Goal: Task Accomplishment & Management: Complete application form

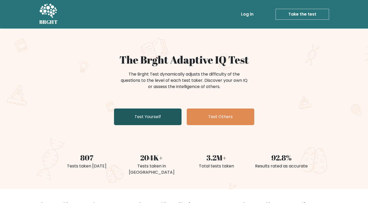
click at [139, 116] on link "Test Yourself" at bounding box center [148, 117] width 68 height 17
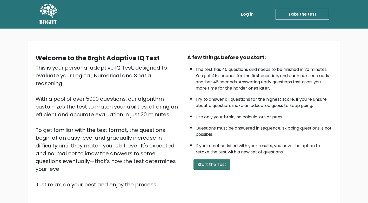
click at [211, 163] on button "Start the Test" at bounding box center [212, 165] width 37 height 10
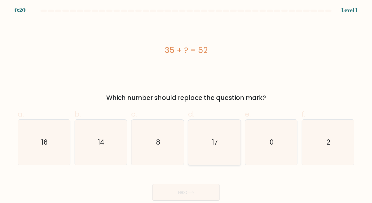
click at [206, 144] on icon "17" at bounding box center [215, 143] width 46 height 46
click at [186, 105] on input "d. 17" at bounding box center [186, 103] width 0 height 3
radio input "true"
click at [200, 192] on button "Next" at bounding box center [186, 192] width 68 height 17
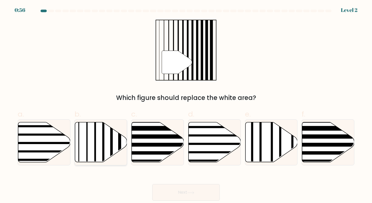
click at [105, 139] on icon at bounding box center [101, 142] width 52 height 40
click at [186, 105] on input "b." at bounding box center [186, 103] width 0 height 3
radio input "true"
click at [218, 189] on button "Next" at bounding box center [186, 192] width 68 height 17
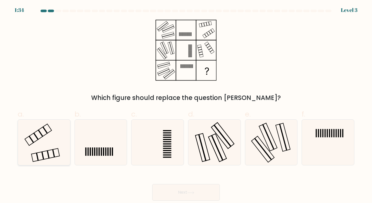
click at [58, 149] on rect at bounding box center [45, 155] width 28 height 13
click at [186, 105] on input "a." at bounding box center [186, 103] width 0 height 3
radio input "true"
click at [181, 192] on button "Next" at bounding box center [186, 192] width 68 height 17
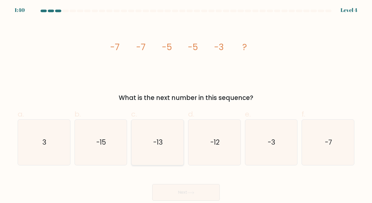
click at [148, 149] on icon "-13" at bounding box center [158, 143] width 46 height 46
click at [186, 105] on input "c. -13" at bounding box center [186, 103] width 0 height 3
radio input "true"
click at [269, 159] on icon "-3" at bounding box center [271, 143] width 46 height 46
click at [186, 105] on input "e. -3" at bounding box center [186, 103] width 0 height 3
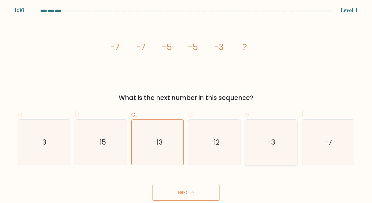
radio input "true"
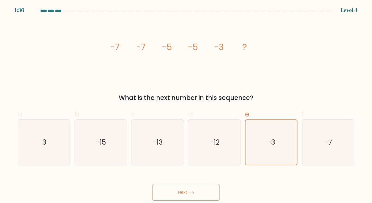
click at [210, 192] on button "Next" at bounding box center [186, 192] width 68 height 17
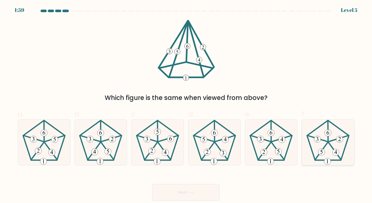
click at [344, 142] on icon at bounding box center [328, 143] width 46 height 46
click at [186, 105] on input "f." at bounding box center [186, 103] width 0 height 3
radio input "true"
click at [194, 189] on button "Next" at bounding box center [186, 192] width 68 height 17
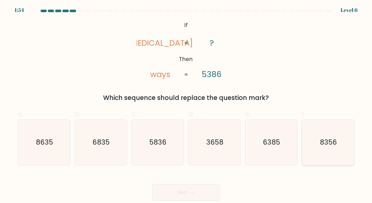
click at [310, 147] on icon "8356" at bounding box center [328, 143] width 46 height 46
click at [186, 105] on input "f. 8356" at bounding box center [186, 103] width 0 height 3
radio input "true"
click at [191, 193] on icon at bounding box center [191, 193] width 6 height 2
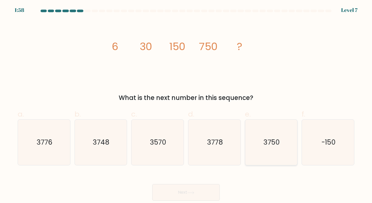
click at [262, 140] on icon "3750" at bounding box center [271, 143] width 46 height 46
click at [186, 105] on input "e. 3750" at bounding box center [186, 103] width 0 height 3
radio input "true"
click at [175, 196] on button "Next" at bounding box center [186, 192] width 68 height 17
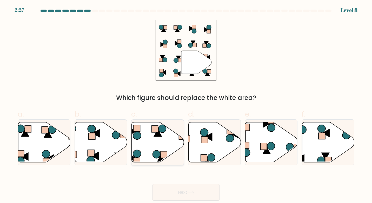
click at [160, 151] on icon at bounding box center [158, 142] width 52 height 40
click at [186, 105] on input "c." at bounding box center [186, 103] width 0 height 3
radio input "true"
click at [183, 191] on button "Next" at bounding box center [186, 192] width 68 height 17
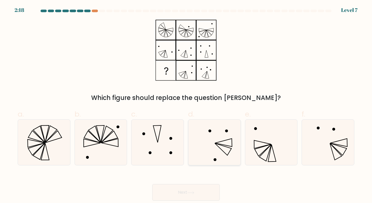
click at [217, 141] on icon at bounding box center [215, 143] width 46 height 46
click at [186, 105] on input "d." at bounding box center [186, 103] width 0 height 3
radio input "true"
click at [190, 185] on button "Next" at bounding box center [186, 192] width 68 height 17
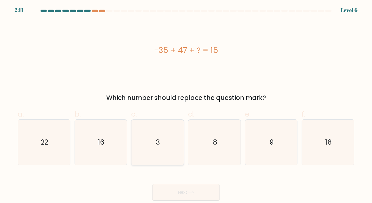
click at [174, 136] on icon "3" at bounding box center [158, 143] width 46 height 46
click at [186, 105] on input "c. 3" at bounding box center [186, 103] width 0 height 3
radio input "true"
click at [188, 187] on button "Next" at bounding box center [186, 192] width 68 height 17
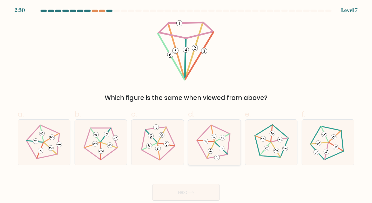
click at [217, 147] on icon at bounding box center [214, 142] width 36 height 36
click at [186, 105] on input "d." at bounding box center [186, 103] width 0 height 3
radio input "true"
click at [192, 191] on button "Next" at bounding box center [186, 192] width 68 height 17
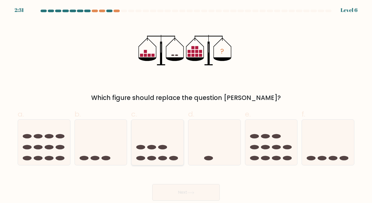
click at [168, 143] on icon at bounding box center [157, 142] width 52 height 43
click at [186, 105] on input "c." at bounding box center [186, 103] width 0 height 3
radio input "true"
click at [168, 189] on button "Next" at bounding box center [186, 192] width 68 height 17
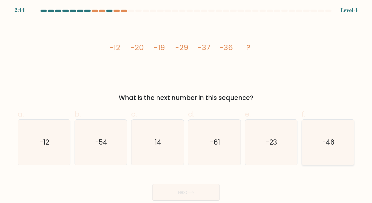
click at [302, 150] on div "-46" at bounding box center [328, 143] width 53 height 46
click at [186, 105] on input "f. -46" at bounding box center [186, 103] width 0 height 3
radio input "true"
click at [202, 188] on button "Next" at bounding box center [186, 192] width 68 height 17
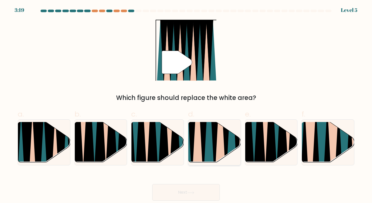
click at [205, 136] on icon at bounding box center [204, 121] width 12 height 104
click at [186, 105] on input "d." at bounding box center [186, 103] width 0 height 3
radio input "true"
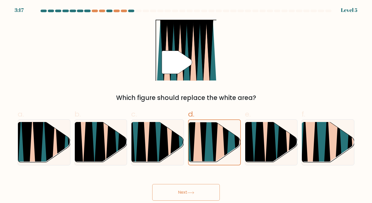
click at [196, 189] on button "Next" at bounding box center [186, 192] width 68 height 17
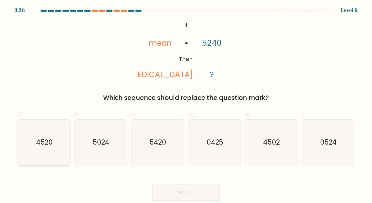
click at [53, 147] on icon "4520" at bounding box center [44, 143] width 46 height 46
click at [186, 105] on input "a. 4520" at bounding box center [186, 103] width 0 height 3
radio input "true"
click at [167, 190] on button "Next" at bounding box center [186, 192] width 68 height 17
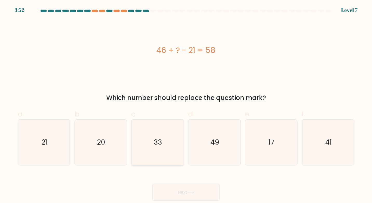
click at [143, 142] on icon "33" at bounding box center [158, 143] width 46 height 46
click at [186, 105] on input "c. 33" at bounding box center [186, 103] width 0 height 3
radio input "true"
click at [163, 190] on button "Next" at bounding box center [186, 192] width 68 height 17
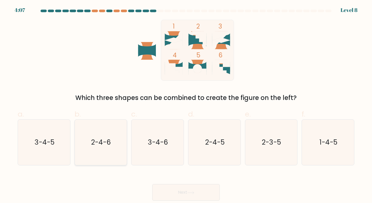
click at [82, 138] on icon "2-4-6" at bounding box center [101, 143] width 46 height 46
click at [186, 105] on input "b. 2-4-6" at bounding box center [186, 103] width 0 height 3
radio input "true"
click at [164, 188] on button "Next" at bounding box center [186, 192] width 68 height 17
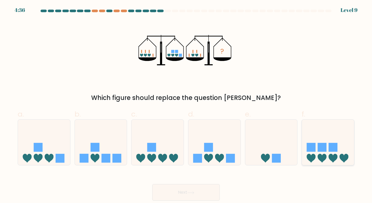
click at [314, 139] on icon at bounding box center [328, 142] width 52 height 43
click at [186, 105] on input "f." at bounding box center [186, 103] width 0 height 3
radio input "true"
click at [201, 195] on button "Next" at bounding box center [186, 192] width 68 height 17
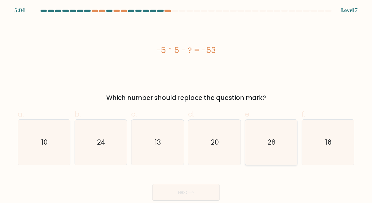
click at [263, 144] on icon "28" at bounding box center [271, 143] width 46 height 46
click at [186, 105] on input "e. 28" at bounding box center [186, 103] width 0 height 3
radio input "true"
click at [195, 186] on button "Next" at bounding box center [186, 192] width 68 height 17
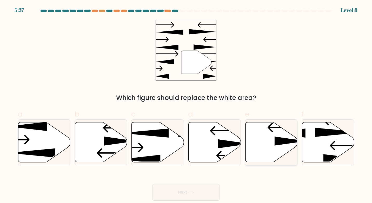
click at [269, 144] on icon at bounding box center [271, 142] width 52 height 40
click at [186, 105] on input "e." at bounding box center [186, 103] width 0 height 3
radio input "true"
click at [181, 193] on button "Next" at bounding box center [186, 192] width 68 height 17
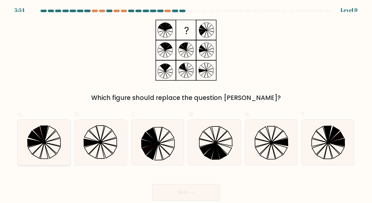
click at [57, 131] on icon at bounding box center [44, 143] width 46 height 46
click at [186, 105] on input "a." at bounding box center [186, 103] width 0 height 3
radio input "true"
click at [164, 189] on button "Next" at bounding box center [186, 192] width 68 height 17
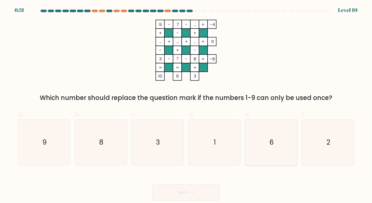
click at [278, 137] on icon "6" at bounding box center [271, 143] width 46 height 46
click at [186, 105] on input "e. 6" at bounding box center [186, 103] width 0 height 3
radio input "true"
click at [214, 187] on button "Next" at bounding box center [186, 192] width 68 height 17
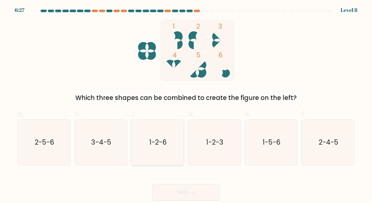
drag, startPoint x: 152, startPoint y: 137, endPoint x: 164, endPoint y: 156, distance: 23.0
click at [153, 137] on icon "1-2-6" at bounding box center [158, 143] width 46 height 46
click at [186, 105] on input "c. 1-2-6" at bounding box center [186, 103] width 0 height 3
radio input "true"
click at [179, 190] on button "Next" at bounding box center [186, 192] width 68 height 17
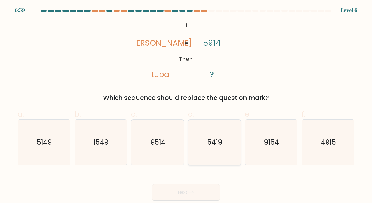
click at [212, 141] on text "5419" at bounding box center [214, 143] width 15 height 10
click at [186, 105] on input "d. 5419" at bounding box center [186, 103] width 0 height 3
radio input "true"
click at [191, 189] on button "Next" at bounding box center [186, 192] width 68 height 17
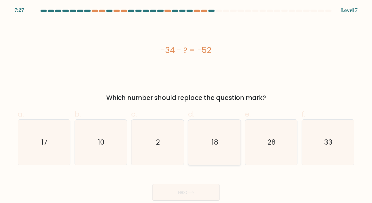
click at [207, 133] on icon "18" at bounding box center [215, 143] width 46 height 46
click at [186, 105] on input "d. 18" at bounding box center [186, 103] width 0 height 3
radio input "true"
click at [202, 191] on button "Next" at bounding box center [186, 192] width 68 height 17
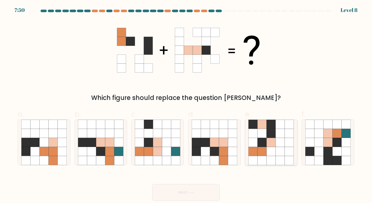
click at [260, 150] on icon at bounding box center [262, 151] width 9 height 9
click at [186, 105] on input "e." at bounding box center [186, 103] width 0 height 3
radio input "true"
click at [190, 200] on button "Next" at bounding box center [186, 192] width 68 height 17
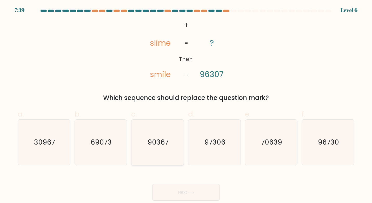
click at [175, 124] on icon "90367" at bounding box center [158, 143] width 46 height 46
click at [186, 105] on input "c. 90367" at bounding box center [186, 103] width 0 height 3
radio input "true"
click at [174, 195] on button "Next" at bounding box center [186, 192] width 68 height 17
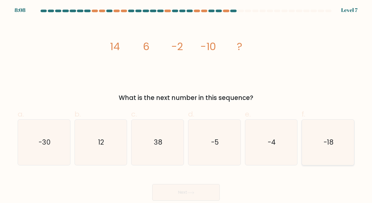
click at [319, 131] on icon "-18" at bounding box center [328, 143] width 46 height 46
click at [186, 105] on input "f. -18" at bounding box center [186, 103] width 0 height 3
radio input "true"
click at [204, 186] on button "Next" at bounding box center [186, 192] width 68 height 17
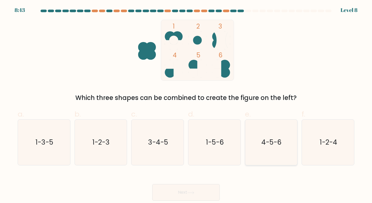
click at [271, 132] on icon "4-5-6" at bounding box center [271, 143] width 46 height 46
click at [186, 105] on input "e. 4-5-6" at bounding box center [186, 103] width 0 height 3
radio input "true"
click at [201, 183] on div "Next" at bounding box center [186, 186] width 343 height 29
click at [200, 186] on button "Next" at bounding box center [186, 192] width 68 height 17
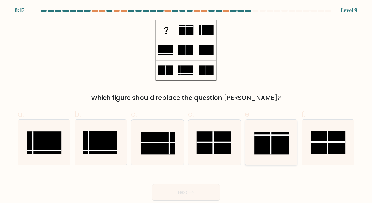
click at [273, 143] on rect at bounding box center [271, 143] width 35 height 23
click at [186, 105] on input "e." at bounding box center [186, 103] width 0 height 3
radio input "true"
click at [205, 192] on button "Next" at bounding box center [186, 192] width 68 height 17
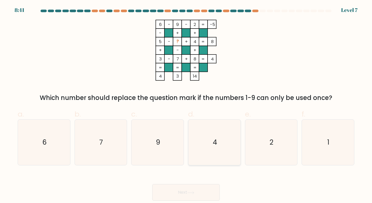
click at [221, 129] on icon "4" at bounding box center [215, 143] width 46 height 46
click at [186, 105] on input "d. 4" at bounding box center [186, 103] width 0 height 3
radio input "true"
click at [185, 196] on button "Next" at bounding box center [186, 192] width 68 height 17
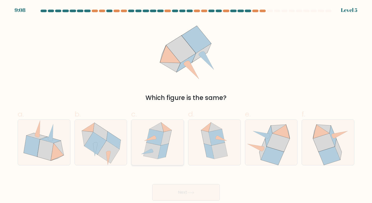
click at [156, 141] on icon at bounding box center [155, 137] width 17 height 16
click at [186, 105] on input "c." at bounding box center [186, 103] width 0 height 3
radio input "true"
click at [187, 193] on button "Next" at bounding box center [186, 192] width 68 height 17
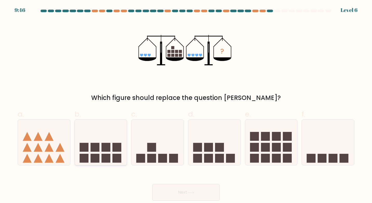
click at [107, 143] on icon at bounding box center [101, 142] width 52 height 43
click at [186, 105] on input "b." at bounding box center [186, 103] width 0 height 3
radio input "true"
click at [169, 191] on button "Next" at bounding box center [186, 192] width 68 height 17
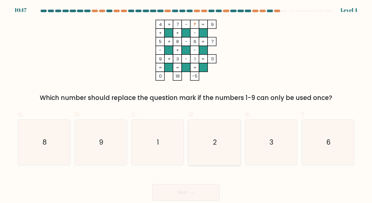
click at [204, 140] on icon "2" at bounding box center [215, 143] width 46 height 46
click at [186, 105] on input "d. 2" at bounding box center [186, 103] width 0 height 3
radio input "true"
click at [196, 188] on button "Next" at bounding box center [186, 192] width 68 height 17
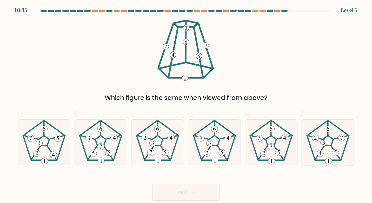
click at [334, 147] on icon at bounding box center [328, 143] width 46 height 46
click at [186, 105] on input "f." at bounding box center [186, 103] width 0 height 3
radio input "true"
click at [220, 189] on button "Next" at bounding box center [186, 192] width 68 height 17
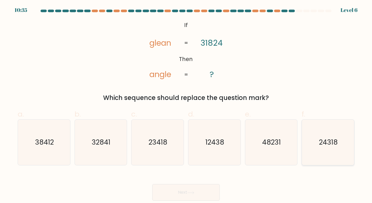
click at [333, 132] on icon "24318" at bounding box center [328, 143] width 46 height 46
click at [186, 105] on input "f. 24318" at bounding box center [186, 103] width 0 height 3
radio input "true"
click at [203, 189] on button "Next" at bounding box center [186, 192] width 68 height 17
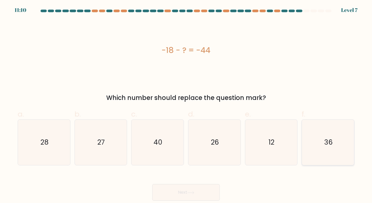
click at [307, 146] on icon "36" at bounding box center [328, 143] width 46 height 46
click at [186, 105] on input "f. 36" at bounding box center [186, 103] width 0 height 3
radio input "true"
drag, startPoint x: 194, startPoint y: 190, endPoint x: 194, endPoint y: 187, distance: 2.9
click at [194, 189] on button "Next" at bounding box center [186, 192] width 68 height 17
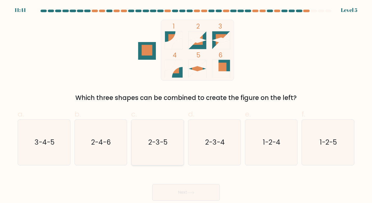
click at [166, 143] on text "2-3-5" at bounding box center [157, 143] width 19 height 10
click at [186, 105] on input "c. 2-3-5" at bounding box center [186, 103] width 0 height 3
radio input "true"
click at [179, 181] on div "Next" at bounding box center [186, 186] width 343 height 29
click at [179, 186] on button "Next" at bounding box center [186, 192] width 68 height 17
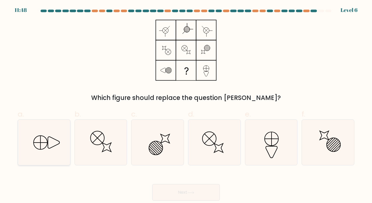
drag, startPoint x: 38, startPoint y: 136, endPoint x: 57, endPoint y: 143, distance: 19.6
click at [38, 136] on icon at bounding box center [44, 143] width 46 height 46
click at [186, 105] on input "a." at bounding box center [186, 103] width 0 height 3
radio input "true"
click at [161, 192] on button "Next" at bounding box center [186, 192] width 68 height 17
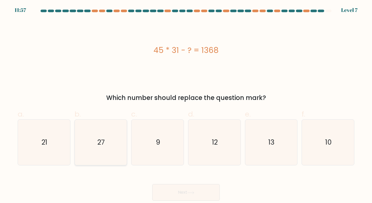
click at [117, 144] on icon "27" at bounding box center [101, 143] width 46 height 46
click at [186, 105] on input "b. 27" at bounding box center [186, 103] width 0 height 3
radio input "true"
click at [178, 191] on button "Next" at bounding box center [186, 192] width 68 height 17
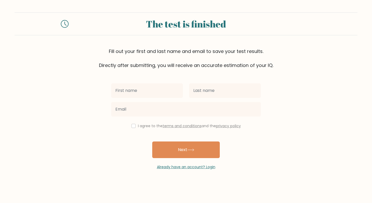
click at [149, 95] on input "text" at bounding box center [147, 90] width 72 height 15
type input "Maria Felisa"
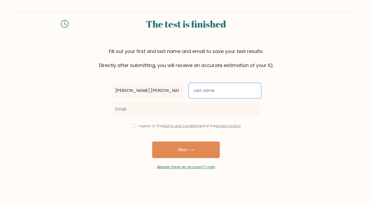
click at [201, 96] on input "text" at bounding box center [225, 90] width 72 height 15
type input "Estrella"
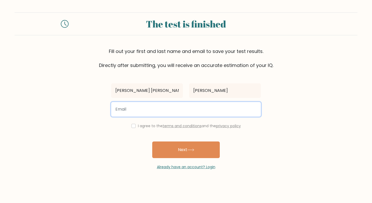
click at [143, 107] on input "email" at bounding box center [186, 109] width 150 height 15
type input "mfmal98@gmail.com"
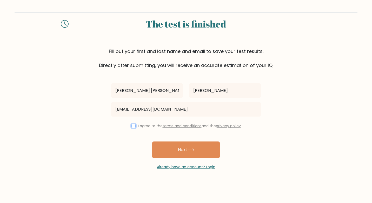
click at [131, 127] on input "checkbox" at bounding box center [133, 126] width 4 height 4
checkbox input "true"
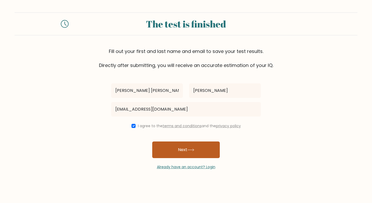
click at [165, 153] on button "Next" at bounding box center [186, 150] width 68 height 17
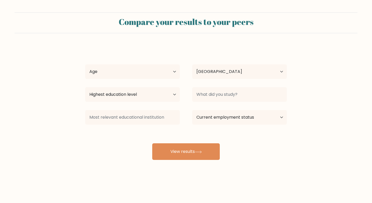
select select "PH"
click at [154, 66] on select "Age Under [DEMOGRAPHIC_DATA] [DEMOGRAPHIC_DATA] [DEMOGRAPHIC_DATA] [DEMOGRAPHIC…" at bounding box center [132, 71] width 95 height 15
select select "25_34"
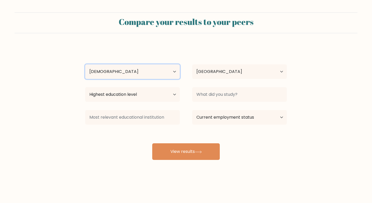
click at [85, 64] on select "Age Under 18 years old 18-24 years old 25-34 years old 35-44 years old 45-54 ye…" at bounding box center [132, 71] width 95 height 15
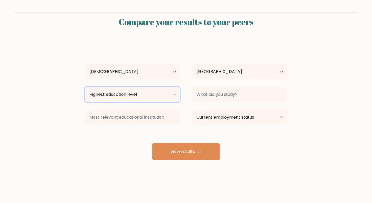
click at [150, 96] on select "Highest education level No schooling Primary Lower Secondary Upper Secondary Oc…" at bounding box center [132, 94] width 95 height 15
select select "lower_secondary"
click at [85, 87] on select "Highest education level No schooling Primary Lower Secondary Upper Secondary Oc…" at bounding box center [132, 94] width 95 height 15
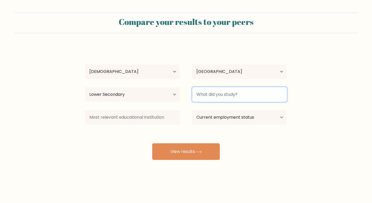
click at [223, 99] on input at bounding box center [239, 94] width 95 height 15
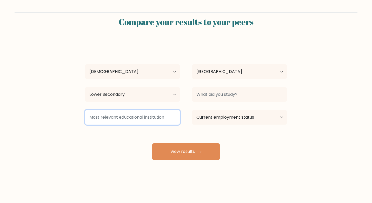
click at [155, 117] on input at bounding box center [132, 117] width 95 height 15
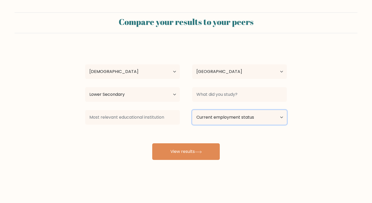
click at [205, 124] on select "Current employment status Employed Student Retired Other / prefer not to answer" at bounding box center [239, 117] width 95 height 15
click at [211, 171] on div "Compare your results to your peers Maria Felisa Estrella Age Under 18 years old…" at bounding box center [186, 98] width 372 height 197
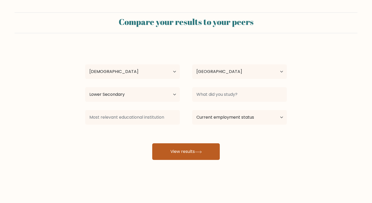
click at [201, 152] on icon at bounding box center [198, 152] width 6 height 2
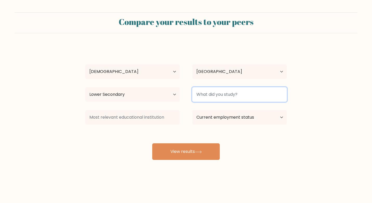
click at [212, 96] on input at bounding box center [239, 94] width 95 height 15
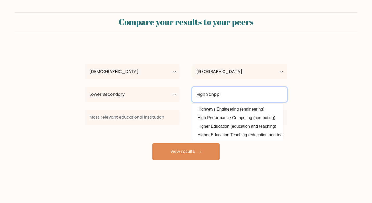
click at [152, 143] on button "View results" at bounding box center [186, 151] width 68 height 17
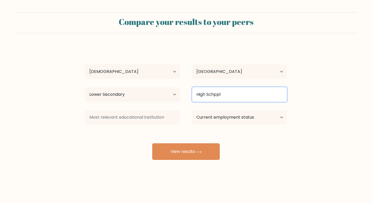
click at [231, 92] on input "High Schppl" at bounding box center [239, 94] width 95 height 15
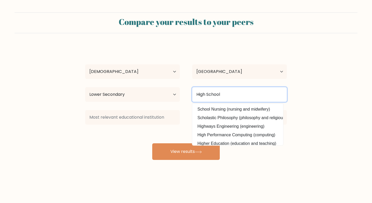
click at [152, 143] on button "View results" at bounding box center [186, 151] width 68 height 17
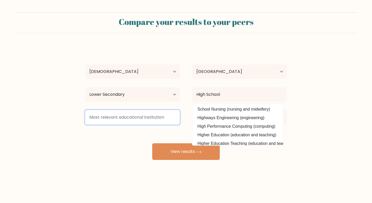
click at [162, 123] on input at bounding box center [132, 117] width 95 height 15
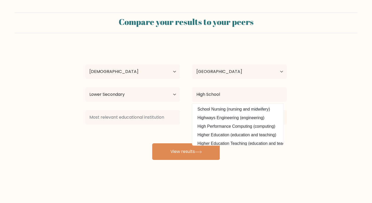
click at [87, 154] on div "Maria Felisa Estrella Age Under 18 years old 18-24 years old 25-34 years old 35…" at bounding box center [186, 103] width 208 height 114
click at [334, 112] on form "Compare your results to your peers Maria Felisa Estrella Age Under 18 years old…" at bounding box center [186, 86] width 372 height 148
click at [304, 132] on form "Compare your results to your peers Maria Felisa Estrella Age Under 18 years old…" at bounding box center [186, 86] width 372 height 148
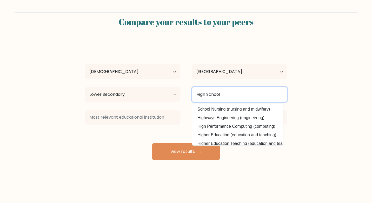
click at [255, 93] on input "High School" at bounding box center [239, 94] width 95 height 15
type input "H"
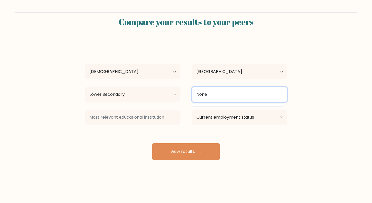
type input "None"
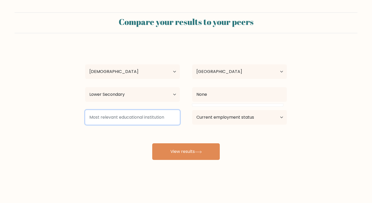
click at [149, 120] on input at bounding box center [132, 117] width 95 height 15
type input "None"
click at [152, 143] on button "View results" at bounding box center [186, 151] width 68 height 17
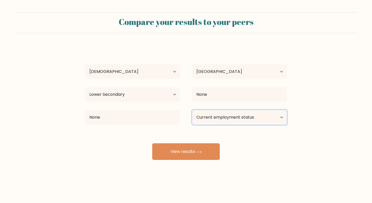
click at [212, 118] on select "Current employment status Employed Student Retired Other / prefer not to answer" at bounding box center [239, 117] width 95 height 15
select select "other"
click at [192, 110] on select "Current employment status Employed Student Retired Other / prefer not to answer" at bounding box center [239, 117] width 95 height 15
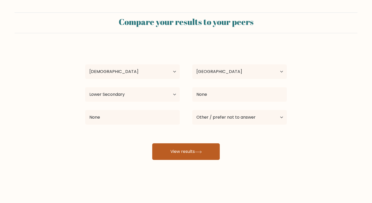
click at [208, 152] on button "View results" at bounding box center [186, 151] width 68 height 17
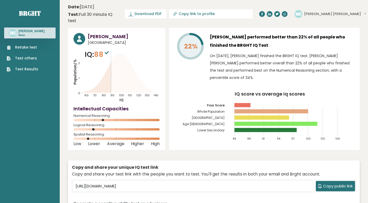
click at [17, 49] on div "Retake test Test others Test Results" at bounding box center [29, 55] width 51 height 34
click at [19, 50] on link "Retake test" at bounding box center [22, 47] width 31 height 5
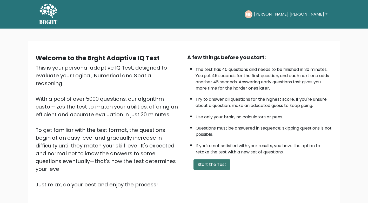
drag, startPoint x: 221, startPoint y: 167, endPoint x: 223, endPoint y: 167, distance: 3.0
click at [223, 167] on button "Start the Test" at bounding box center [212, 165] width 37 height 10
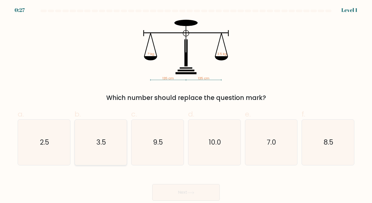
click at [114, 155] on icon "3.5" at bounding box center [101, 143] width 46 height 46
click at [186, 105] on input "b. 3.5" at bounding box center [186, 103] width 0 height 3
radio input "true"
click at [194, 191] on button "Next" at bounding box center [186, 192] width 68 height 17
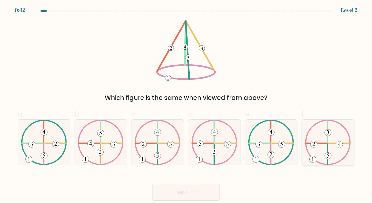
click at [340, 159] on icon at bounding box center [328, 143] width 46 height 46
click at [186, 105] on input "f." at bounding box center [186, 103] width 0 height 3
radio input "true"
click at [167, 150] on icon at bounding box center [158, 143] width 46 height 46
click at [186, 105] on input "c." at bounding box center [186, 103] width 0 height 3
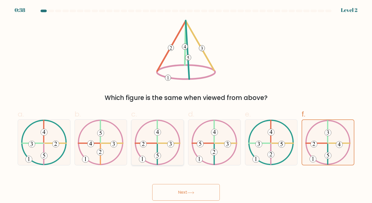
radio input "true"
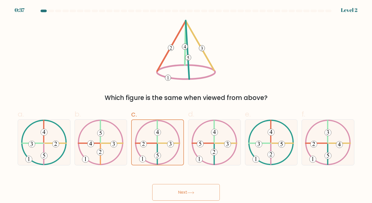
click at [175, 189] on button "Next" at bounding box center [186, 192] width 68 height 17
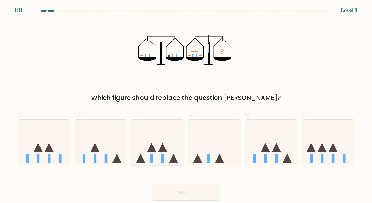
click at [150, 150] on icon at bounding box center [151, 147] width 9 height 9
click at [186, 105] on input "c." at bounding box center [186, 103] width 0 height 3
radio input "true"
click at [155, 191] on button "Next" at bounding box center [186, 192] width 68 height 17
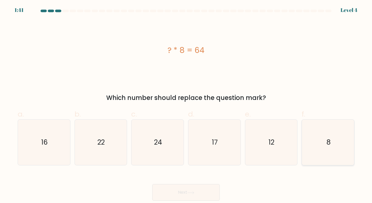
click at [320, 151] on icon "8" at bounding box center [328, 143] width 46 height 46
click at [186, 105] on input "f. 8" at bounding box center [186, 103] width 0 height 3
radio input "true"
click at [207, 195] on button "Next" at bounding box center [186, 192] width 68 height 17
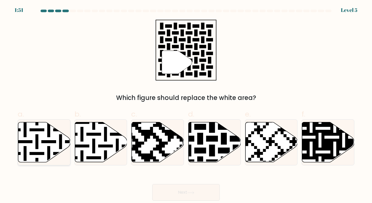
click at [40, 145] on icon at bounding box center [44, 142] width 52 height 40
click at [186, 105] on input "a." at bounding box center [186, 103] width 0 height 3
radio input "true"
click at [164, 191] on button "Next" at bounding box center [186, 192] width 68 height 17
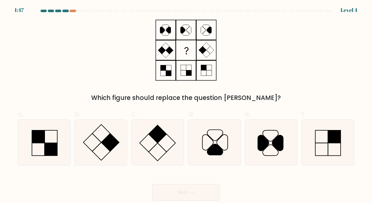
click at [170, 190] on button "Next" at bounding box center [186, 192] width 68 height 17
click at [102, 132] on icon at bounding box center [101, 143] width 46 height 46
click at [186, 105] on input "b." at bounding box center [186, 103] width 0 height 3
radio input "true"
click at [183, 195] on button "Next" at bounding box center [186, 192] width 68 height 17
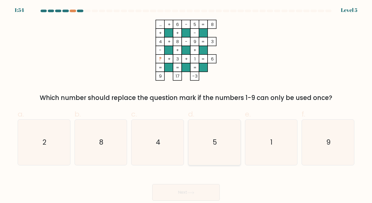
click at [198, 147] on icon "5" at bounding box center [215, 143] width 46 height 46
click at [186, 105] on input "d. 5" at bounding box center [186, 103] width 0 height 3
radio input "true"
click at [44, 139] on text "2" at bounding box center [45, 143] width 4 height 10
click at [186, 105] on input "a. 2" at bounding box center [186, 103] width 0 height 3
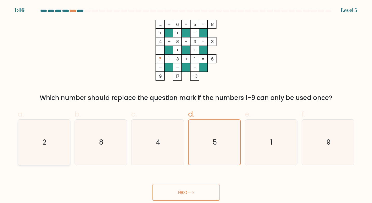
radio input "true"
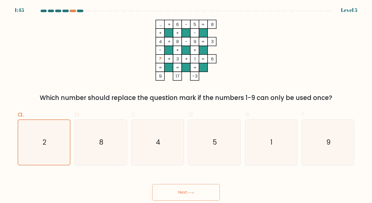
click at [165, 198] on button "Next" at bounding box center [186, 192] width 68 height 17
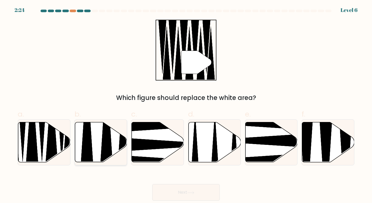
click at [103, 124] on icon at bounding box center [101, 142] width 52 height 40
click at [186, 105] on input "b." at bounding box center [186, 103] width 0 height 3
radio input "true"
click at [174, 194] on button "Next" at bounding box center [186, 192] width 68 height 17
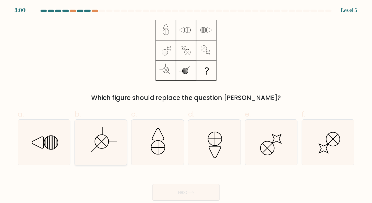
click at [121, 139] on icon at bounding box center [101, 143] width 46 height 46
click at [186, 105] on input "b." at bounding box center [186, 103] width 0 height 3
radio input "true"
click at [193, 187] on button "Next" at bounding box center [186, 192] width 68 height 17
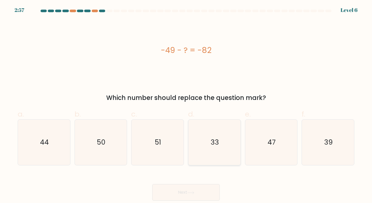
click at [210, 141] on icon "33" at bounding box center [215, 143] width 46 height 46
click at [186, 105] on input "d. 33" at bounding box center [186, 103] width 0 height 3
radio input "true"
click at [197, 185] on div "Next" at bounding box center [186, 186] width 343 height 29
click at [195, 188] on button "Next" at bounding box center [186, 192] width 68 height 17
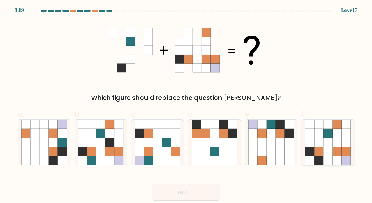
click at [329, 153] on icon at bounding box center [328, 151] width 9 height 9
click at [186, 105] on input "f." at bounding box center [186, 103] width 0 height 3
radio input "true"
click at [212, 195] on button "Next" at bounding box center [186, 192] width 68 height 17
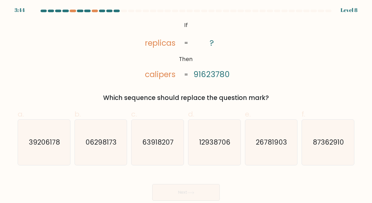
click at [346, 169] on form "If ?" at bounding box center [186, 105] width 372 height 191
click at [336, 158] on icon "87362910" at bounding box center [328, 143] width 46 height 46
click at [186, 105] on input "f. 87362910" at bounding box center [186, 103] width 0 height 3
radio input "true"
click at [210, 195] on button "Next" at bounding box center [186, 192] width 68 height 17
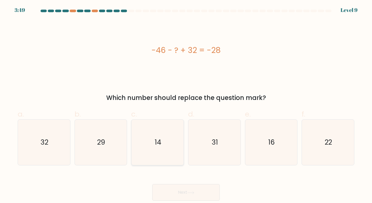
click at [155, 150] on icon "14" at bounding box center [158, 143] width 46 height 46
click at [186, 105] on input "c. 14" at bounding box center [186, 103] width 0 height 3
radio input "true"
click at [206, 193] on button "Next" at bounding box center [186, 192] width 68 height 17
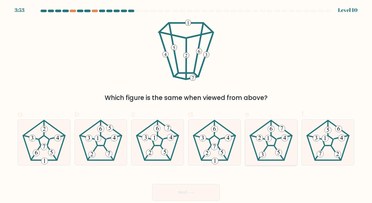
click at [282, 142] on icon at bounding box center [271, 143] width 46 height 46
click at [186, 105] on input "e." at bounding box center [186, 103] width 0 height 3
radio input "true"
click at [205, 193] on button "Next" at bounding box center [186, 192] width 68 height 17
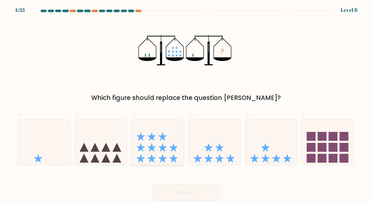
click at [146, 158] on icon at bounding box center [157, 142] width 52 height 43
click at [186, 105] on input "c." at bounding box center [186, 103] width 0 height 3
radio input "true"
click at [176, 195] on button "Next" at bounding box center [186, 192] width 68 height 17
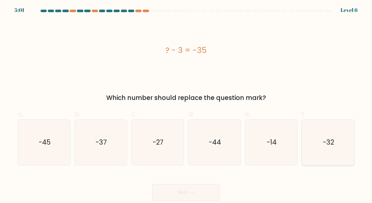
click at [332, 133] on icon "-32" at bounding box center [328, 143] width 46 height 46
click at [186, 105] on input "f. -32" at bounding box center [186, 103] width 0 height 3
radio input "true"
click at [195, 197] on button "Next" at bounding box center [186, 192] width 68 height 17
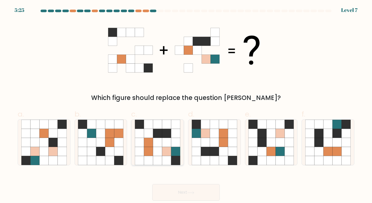
click at [156, 151] on icon at bounding box center [157, 151] width 9 height 9
click at [186, 105] on input "c." at bounding box center [186, 103] width 0 height 3
radio input "true"
click at [166, 185] on button "Next" at bounding box center [186, 192] width 68 height 17
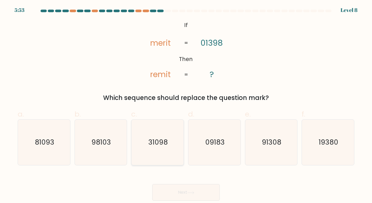
click at [156, 149] on icon "31098" at bounding box center [158, 143] width 46 height 46
click at [186, 105] on input "c. 31098" at bounding box center [186, 103] width 0 height 3
radio input "true"
click at [159, 187] on button "Next" at bounding box center [186, 192] width 68 height 17
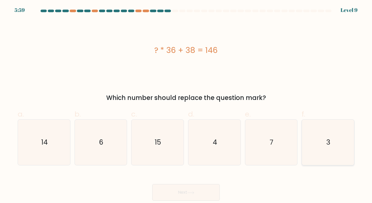
click at [311, 146] on icon "3" at bounding box center [328, 143] width 46 height 46
click at [186, 105] on input "f. 3" at bounding box center [186, 103] width 0 height 3
radio input "true"
click at [189, 195] on button "Next" at bounding box center [186, 192] width 68 height 17
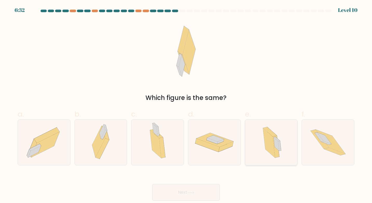
click at [259, 144] on icon at bounding box center [272, 143] width 28 height 46
click at [186, 105] on input "e." at bounding box center [186, 103] width 0 height 3
radio input "true"
click at [203, 190] on button "Next" at bounding box center [186, 192] width 68 height 17
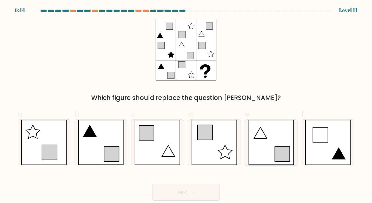
click at [256, 146] on icon at bounding box center [271, 143] width 46 height 46
click at [186, 105] on input "e." at bounding box center [186, 103] width 0 height 3
radio input "true"
click at [206, 186] on button "Next" at bounding box center [186, 192] width 68 height 17
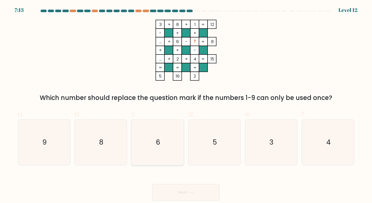
click at [182, 130] on div "6" at bounding box center [157, 143] width 53 height 46
click at [186, 105] on input "c. 6" at bounding box center [186, 103] width 0 height 3
radio input "true"
click at [70, 141] on div "9" at bounding box center [44, 143] width 53 height 46
click at [186, 105] on input "a. 9" at bounding box center [186, 103] width 0 height 3
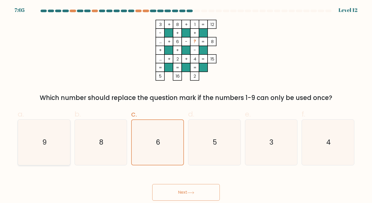
radio input "true"
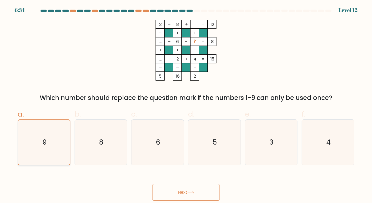
click at [49, 148] on icon "9" at bounding box center [44, 142] width 45 height 45
click at [186, 105] on input "a. 9" at bounding box center [186, 103] width 0 height 3
click at [162, 192] on button "Next" at bounding box center [186, 192] width 68 height 17
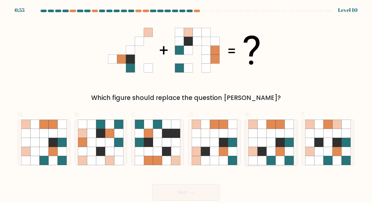
click at [266, 140] on icon at bounding box center [262, 142] width 9 height 9
click at [186, 105] on input "e." at bounding box center [186, 103] width 0 height 3
radio input "true"
click at [207, 193] on button "Next" at bounding box center [186, 192] width 68 height 17
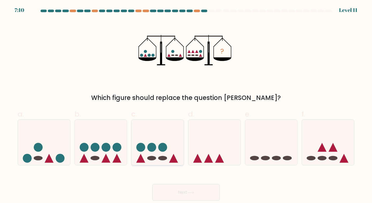
click at [146, 133] on icon at bounding box center [157, 142] width 52 height 43
click at [186, 105] on input "c." at bounding box center [186, 103] width 0 height 3
radio input "true"
click at [182, 186] on button "Next" at bounding box center [186, 192] width 68 height 17
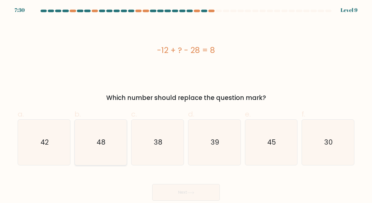
click at [114, 135] on icon "48" at bounding box center [101, 143] width 46 height 46
click at [186, 105] on input "b. 48" at bounding box center [186, 103] width 0 height 3
radio input "true"
click at [170, 194] on button "Next" at bounding box center [186, 192] width 68 height 17
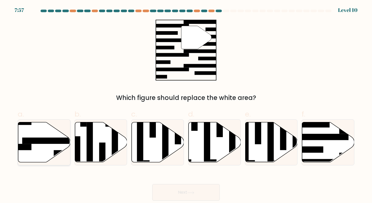
click at [54, 134] on icon at bounding box center [44, 142] width 52 height 40
click at [186, 105] on input "a." at bounding box center [186, 103] width 0 height 3
radio input "true"
click at [174, 191] on button "Next" at bounding box center [186, 192] width 68 height 17
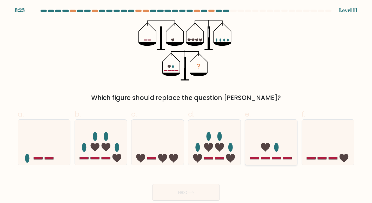
click at [271, 157] on icon at bounding box center [271, 142] width 52 height 43
click at [186, 105] on input "e." at bounding box center [186, 103] width 0 height 3
radio input "true"
click at [196, 192] on button "Next" at bounding box center [186, 192] width 68 height 17
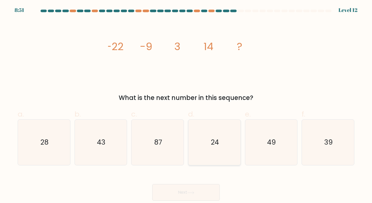
click at [218, 146] on text "24" at bounding box center [215, 143] width 8 height 10
click at [186, 105] on input "d. 24" at bounding box center [186, 103] width 0 height 3
radio input "true"
click at [199, 188] on button "Next" at bounding box center [186, 192] width 68 height 17
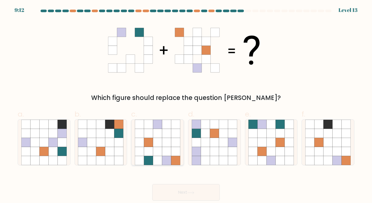
click at [166, 138] on icon at bounding box center [166, 133] width 9 height 9
click at [186, 105] on input "c." at bounding box center [186, 103] width 0 height 3
radio input "true"
click at [168, 185] on button "Next" at bounding box center [186, 192] width 68 height 17
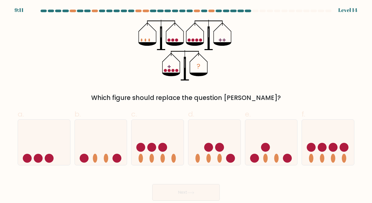
click at [174, 192] on button "Next" at bounding box center [186, 192] width 68 height 17
click at [201, 149] on icon at bounding box center [214, 142] width 52 height 43
click at [186, 105] on input "d." at bounding box center [186, 103] width 0 height 3
radio input "true"
click at [181, 188] on button "Next" at bounding box center [186, 192] width 68 height 17
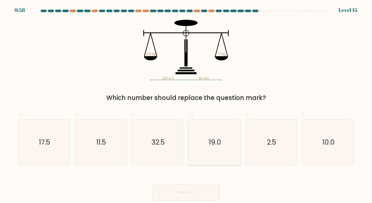
click at [223, 152] on icon "19.0" at bounding box center [215, 143] width 46 height 46
click at [186, 105] on input "d. 19.0" at bounding box center [186, 103] width 0 height 3
radio input "true"
click at [204, 187] on button "Next" at bounding box center [186, 192] width 68 height 17
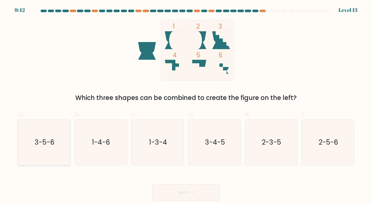
click at [51, 146] on text "3-5-6" at bounding box center [45, 143] width 20 height 10
click at [186, 105] on input "a. 3-5-6" at bounding box center [186, 103] width 0 height 3
radio input "true"
click at [161, 193] on button "Next" at bounding box center [186, 192] width 68 height 17
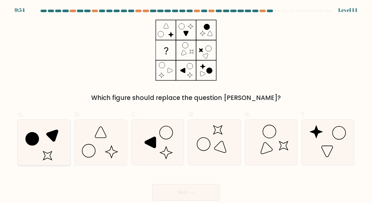
click at [53, 138] on icon at bounding box center [52, 135] width 11 height 11
click at [186, 105] on input "a." at bounding box center [186, 103] width 0 height 3
radio input "true"
click at [179, 194] on button "Next" at bounding box center [186, 192] width 68 height 17
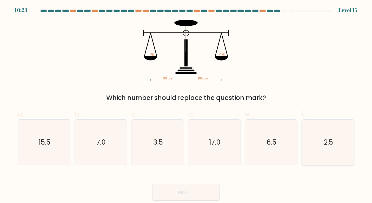
click at [310, 150] on icon "2.5" at bounding box center [328, 143] width 46 height 46
click at [186, 105] on input "f. 2.5" at bounding box center [186, 103] width 0 height 3
radio input "true"
click at [191, 187] on button "Next" at bounding box center [186, 192] width 68 height 17
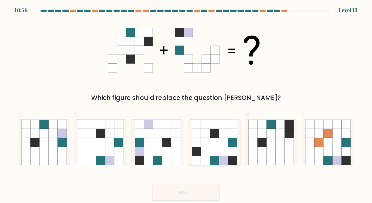
click at [226, 134] on icon at bounding box center [223, 133] width 9 height 9
click at [186, 105] on input "d." at bounding box center [186, 103] width 0 height 3
radio input "true"
click at [208, 195] on button "Next" at bounding box center [186, 192] width 68 height 17
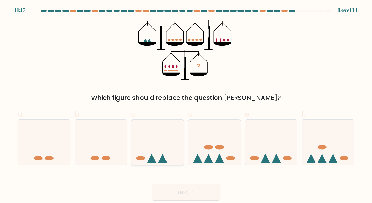
click at [163, 149] on icon at bounding box center [157, 142] width 52 height 43
click at [186, 105] on input "c." at bounding box center [186, 103] width 0 height 3
radio input "true"
click at [187, 184] on div "Next" at bounding box center [186, 186] width 343 height 29
click at [190, 189] on button "Next" at bounding box center [186, 192] width 68 height 17
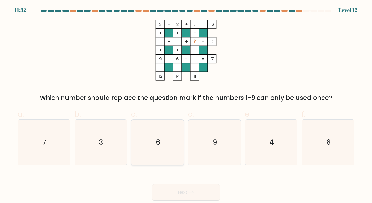
click at [152, 140] on icon "6" at bounding box center [158, 143] width 46 height 46
click at [186, 105] on input "c. 6" at bounding box center [186, 103] width 0 height 3
radio input "true"
click at [162, 189] on button "Next" at bounding box center [186, 192] width 68 height 17
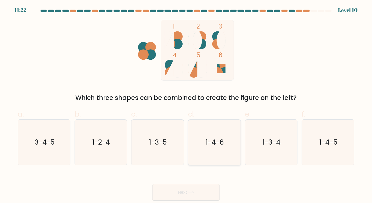
click at [236, 139] on icon "1-4-6" at bounding box center [215, 143] width 46 height 46
click at [186, 105] on input "d. 1-4-6" at bounding box center [186, 103] width 0 height 3
radio input "true"
click at [206, 186] on button "Next" at bounding box center [186, 192] width 68 height 17
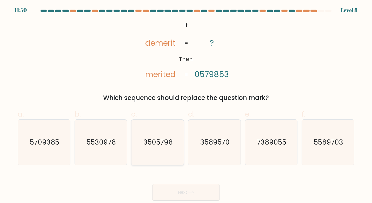
click at [168, 131] on icon "3505798" at bounding box center [158, 143] width 46 height 46
click at [186, 105] on input "c. 3505798" at bounding box center [186, 103] width 0 height 3
radio input "true"
click at [203, 139] on text "3589570" at bounding box center [214, 143] width 29 height 10
click at [186, 105] on input "d. 3589570" at bounding box center [186, 103] width 0 height 3
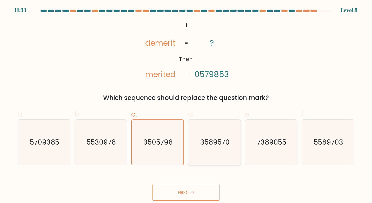
radio input "true"
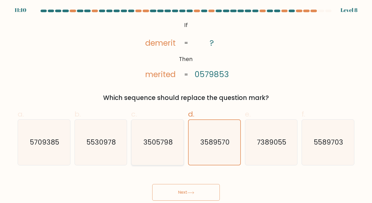
click at [162, 127] on icon "3505798" at bounding box center [158, 143] width 46 height 46
click at [186, 105] on input "c. 3505798" at bounding box center [186, 103] width 0 height 3
radio input "true"
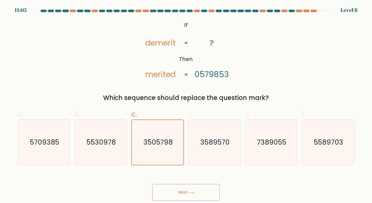
click at [177, 183] on div "Next" at bounding box center [186, 186] width 343 height 29
click at [175, 190] on button "Next" at bounding box center [186, 192] width 68 height 17
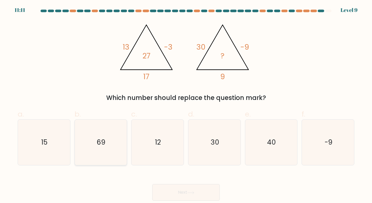
click at [86, 162] on icon "69" at bounding box center [101, 143] width 46 height 46
click at [186, 105] on input "b. 69" at bounding box center [186, 103] width 0 height 3
radio input "true"
click at [179, 193] on button "Next" at bounding box center [186, 192] width 68 height 17
